Goal: Transaction & Acquisition: Purchase product/service

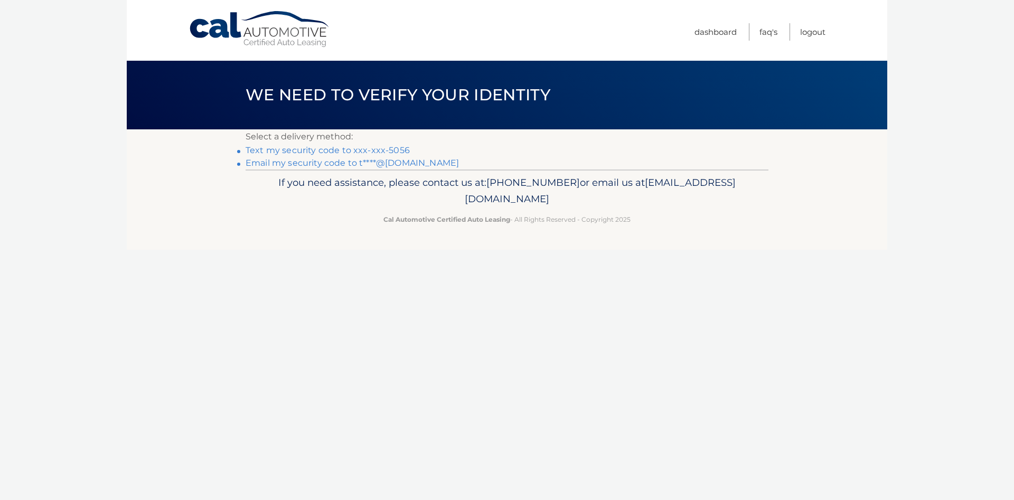
click at [375, 161] on link "Email my security code to t****@hotmail.com" at bounding box center [352, 163] width 213 height 10
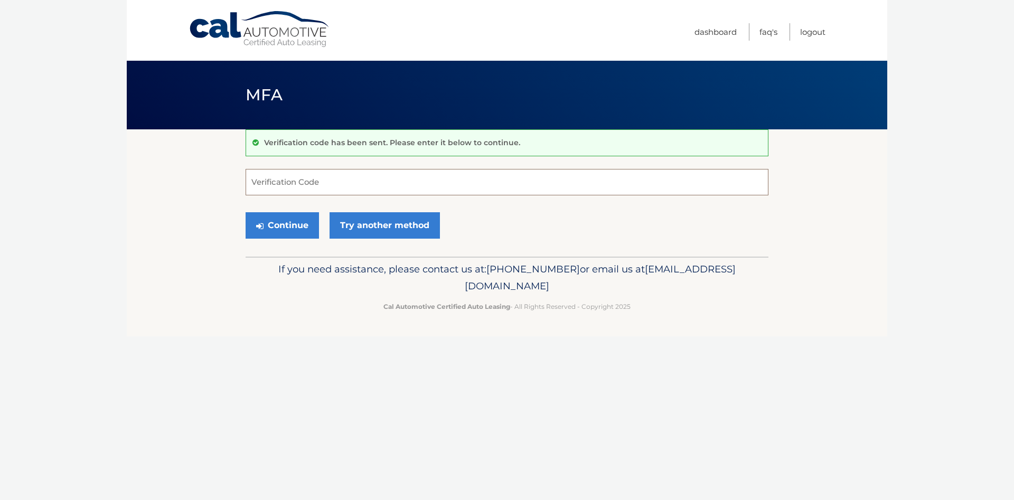
click at [458, 179] on input "Verification Code" at bounding box center [507, 182] width 523 height 26
type input "306341"
click at [246, 212] on button "Continue" at bounding box center [282, 225] width 73 height 26
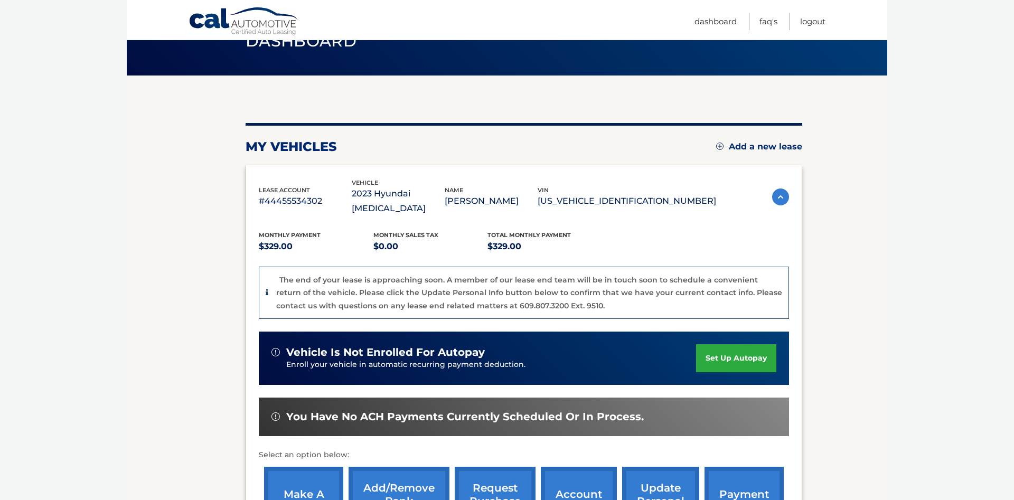
scroll to position [215, 0]
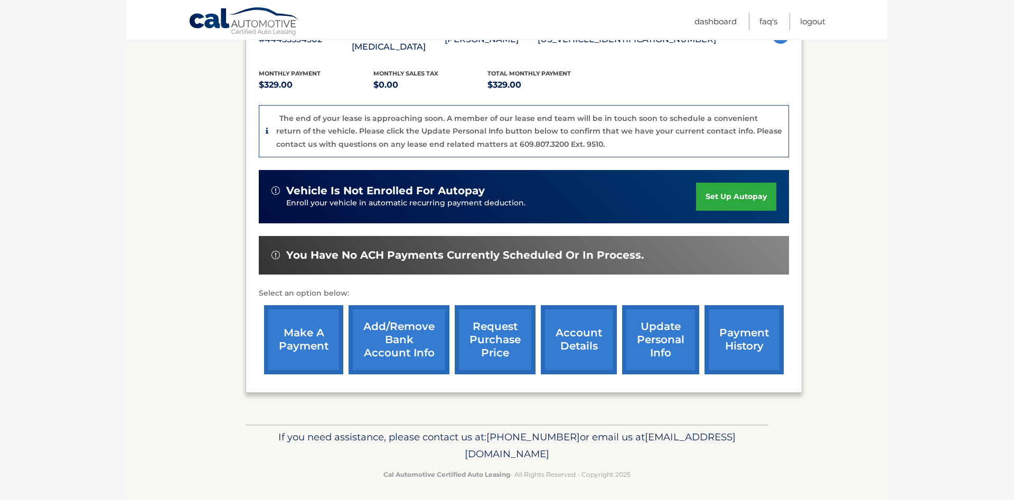
click at [301, 351] on link "make a payment" at bounding box center [303, 339] width 79 height 69
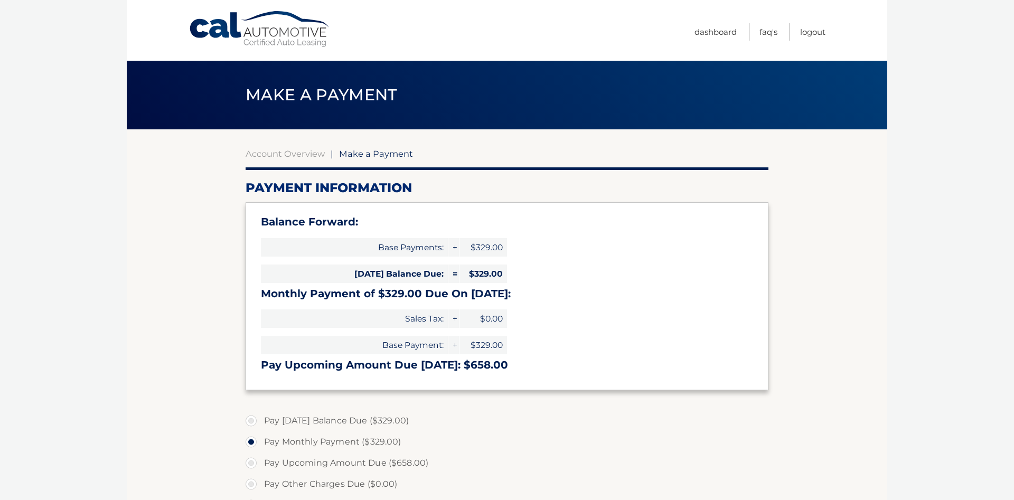
select select "NzA2MzMxOTItMDIxMS00ZTNjLWI1ZjUtMTc0OTY4OTU2NDVk"
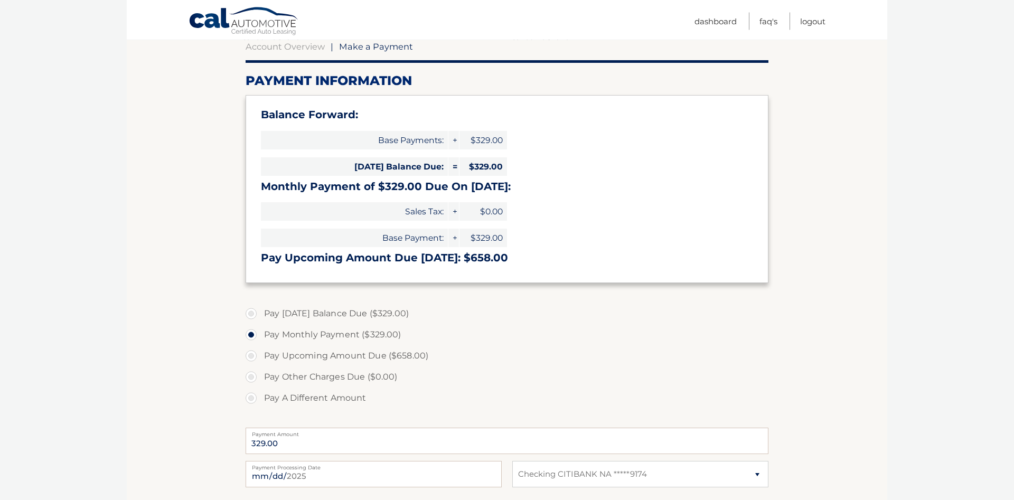
scroll to position [108, 0]
click at [303, 318] on label "Pay Today's Balance Due ($329.00)" at bounding box center [507, 313] width 523 height 21
click at [260, 318] on input "Pay Today's Balance Due ($329.00)" at bounding box center [255, 311] width 11 height 17
radio input "true"
click at [342, 476] on input "2025-08-31" at bounding box center [374, 473] width 256 height 26
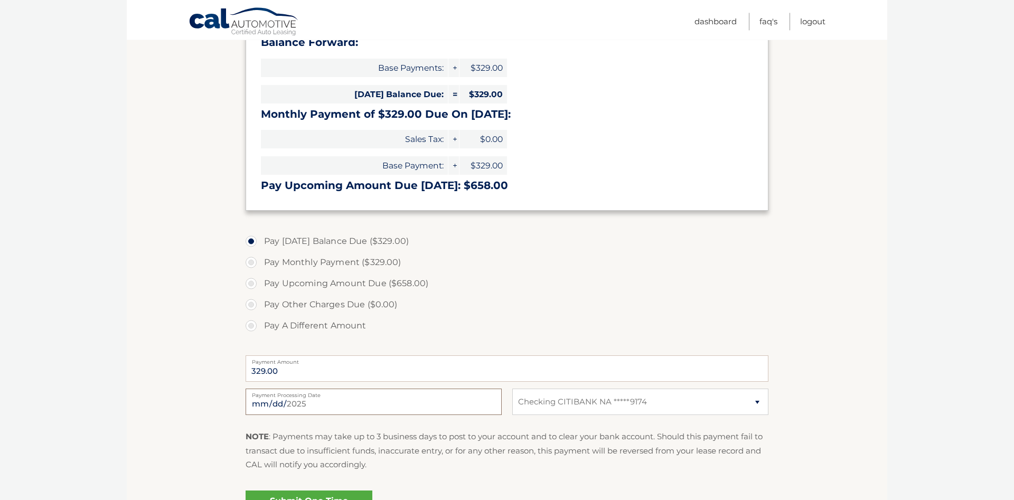
scroll to position [299, 0]
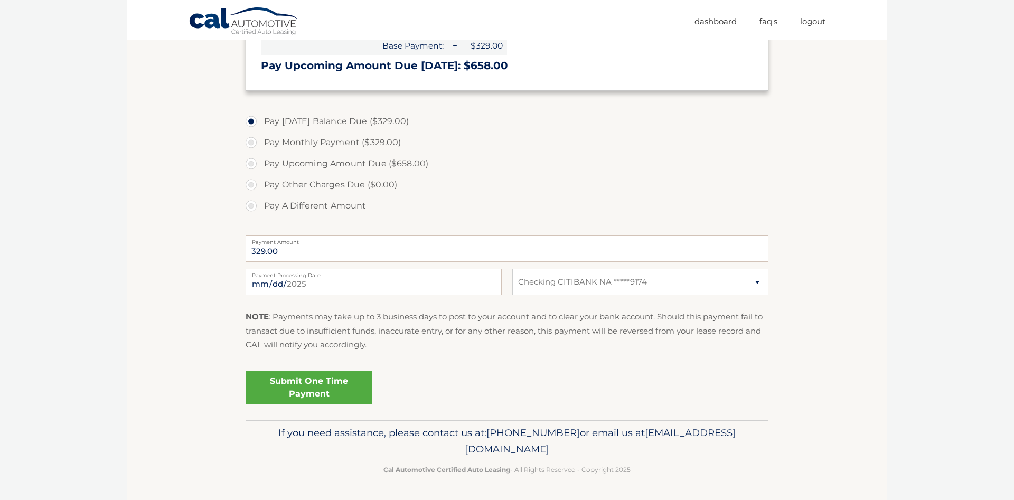
click at [316, 144] on label "Pay Monthly Payment ($329.00)" at bounding box center [507, 142] width 523 height 21
click at [260, 144] on input "Pay Monthly Payment ($329.00)" at bounding box center [255, 140] width 11 height 17
radio input "true"
click at [317, 375] on link "Submit One Time Payment" at bounding box center [309, 388] width 127 height 34
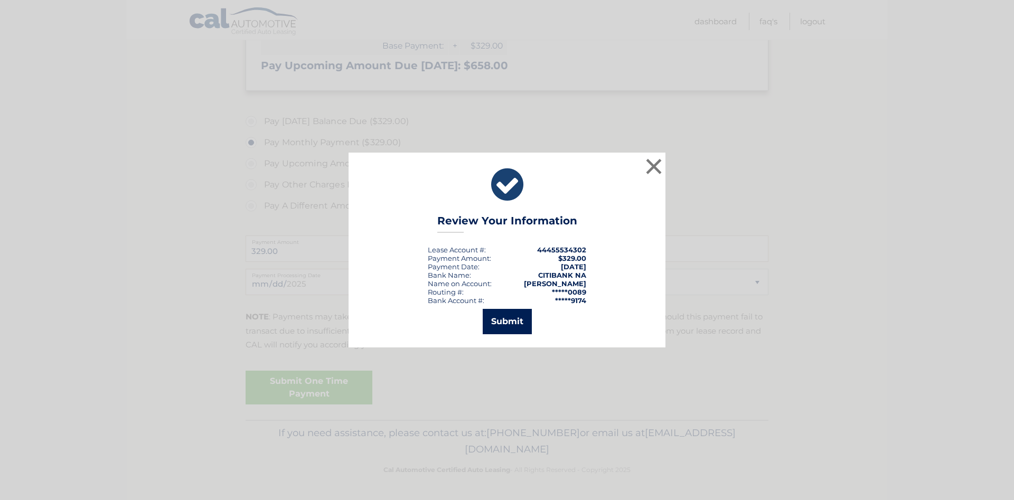
click at [496, 323] on button "Submit" at bounding box center [507, 321] width 49 height 25
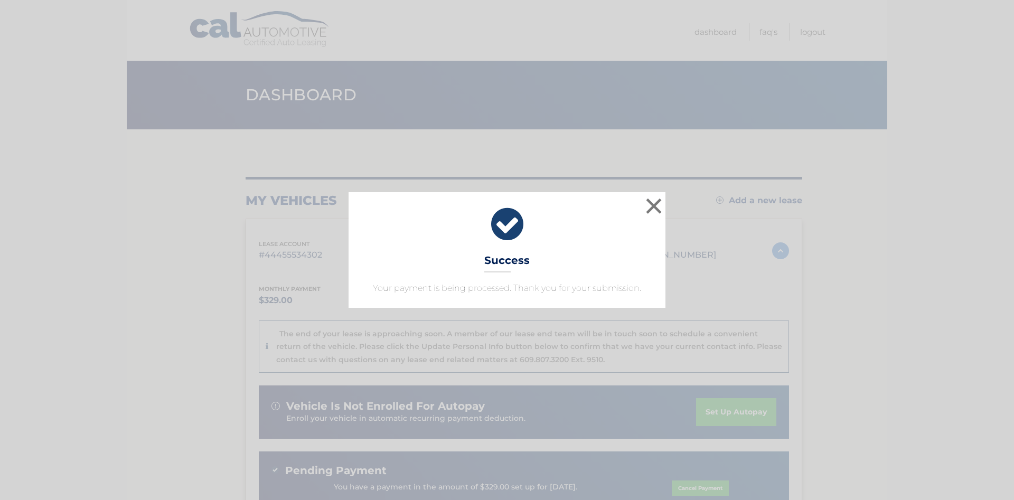
click at [905, 328] on div "× Success Your payment is being processed. Thank you for your submission. Loadi…" at bounding box center [507, 250] width 1014 height 500
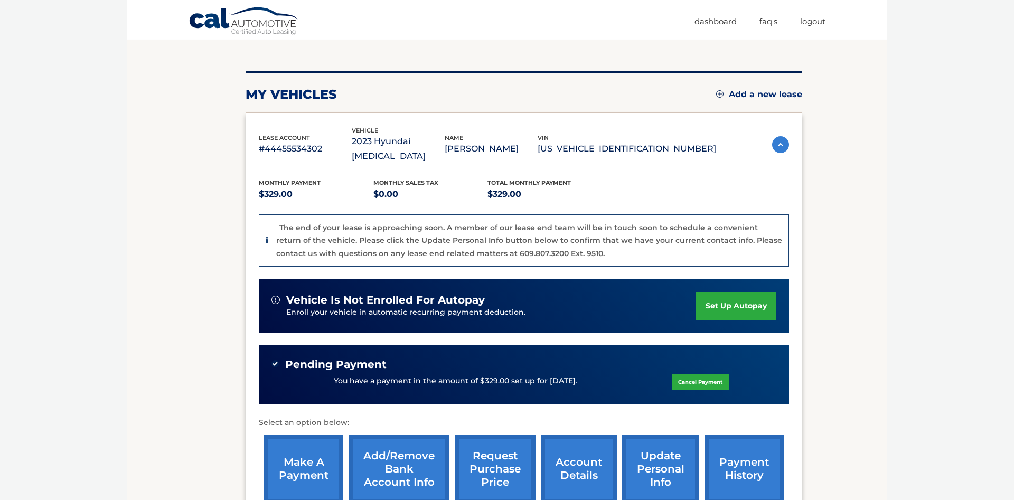
scroll to position [108, 0]
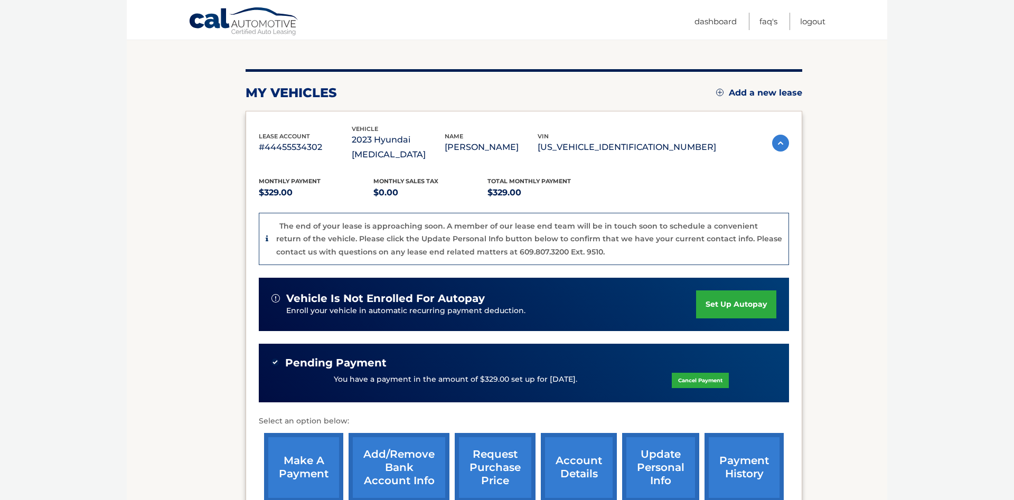
click at [545, 240] on p "The end of your lease is approaching soon. A member of our lease end team will …" at bounding box center [529, 238] width 506 height 35
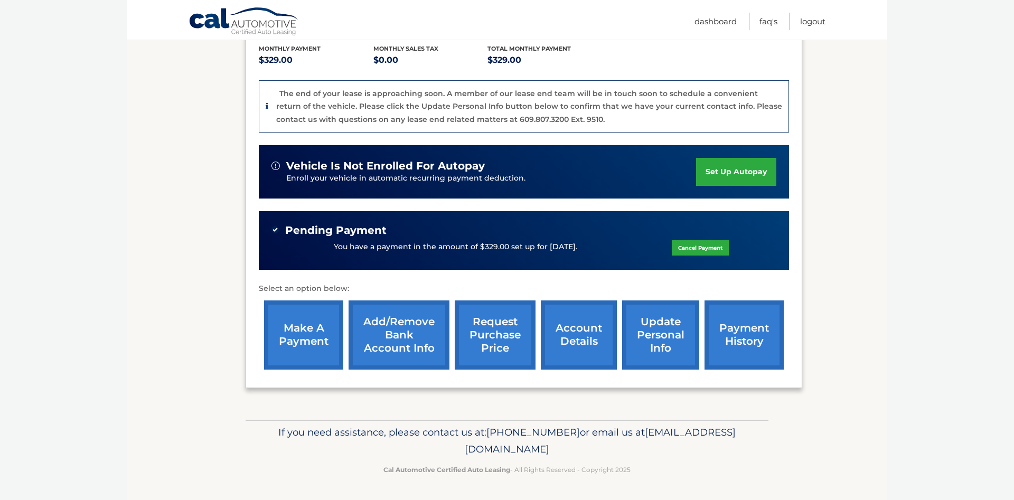
scroll to position [251, 0]
click at [541, 318] on link "account details" at bounding box center [579, 334] width 76 height 69
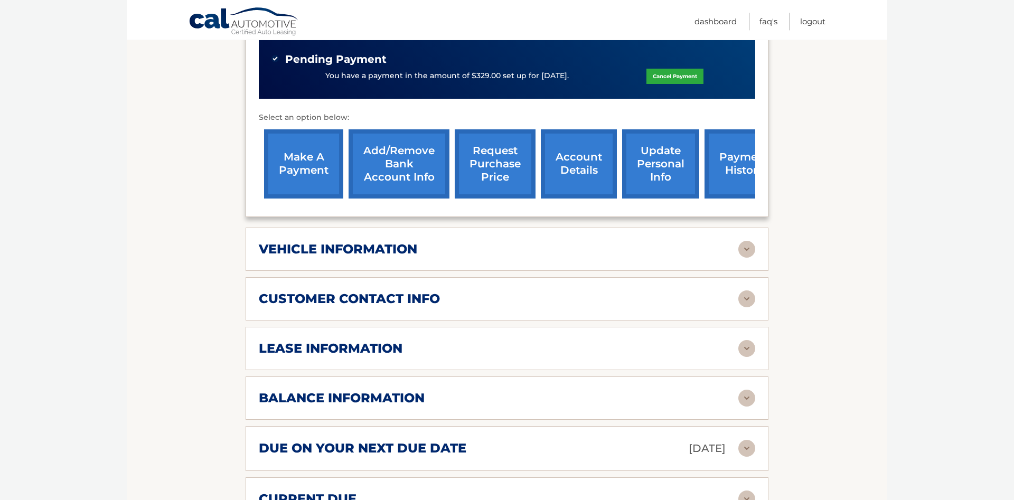
scroll to position [377, 0]
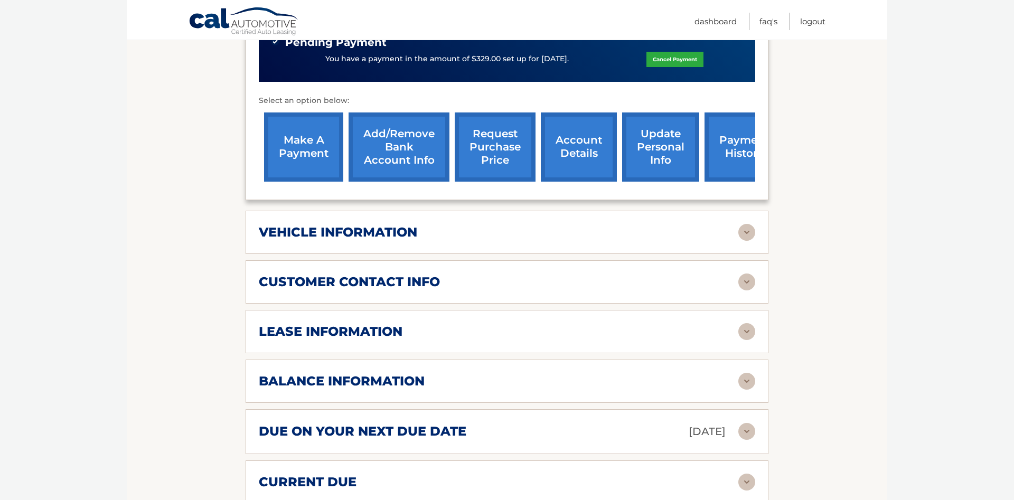
click at [449, 240] on div "vehicle information" at bounding box center [498, 232] width 479 height 16
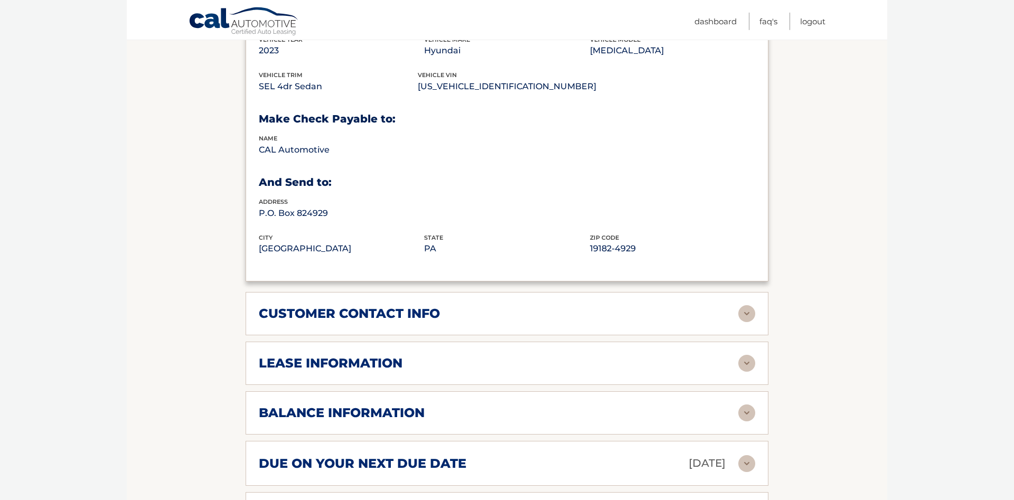
scroll to position [808, 0]
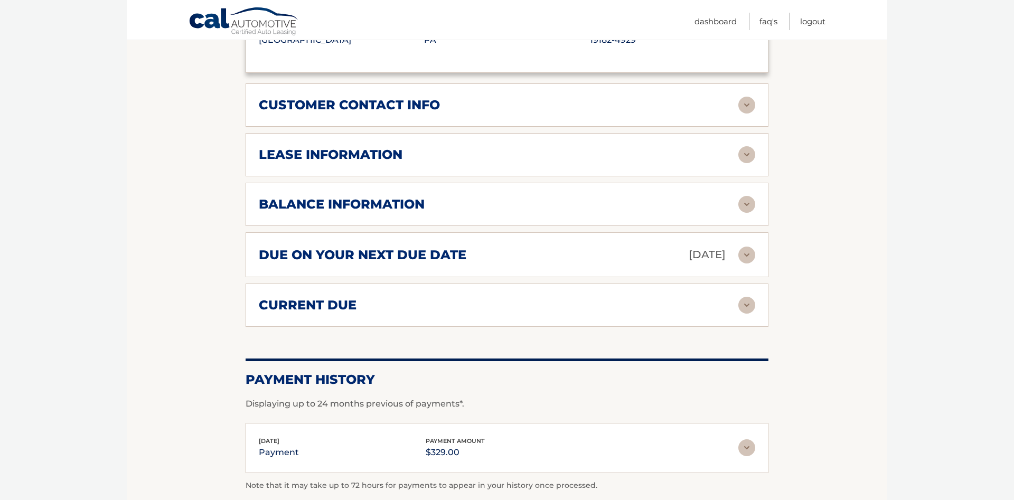
click at [334, 163] on h2 "lease information" at bounding box center [331, 155] width 144 height 16
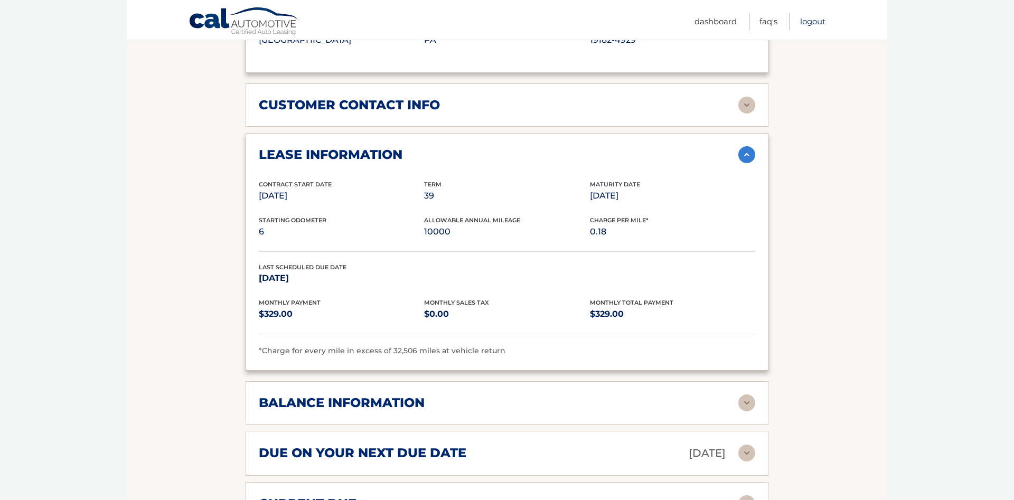
click at [816, 22] on link "Logout" at bounding box center [812, 21] width 25 height 17
